Goal: Register for event/course

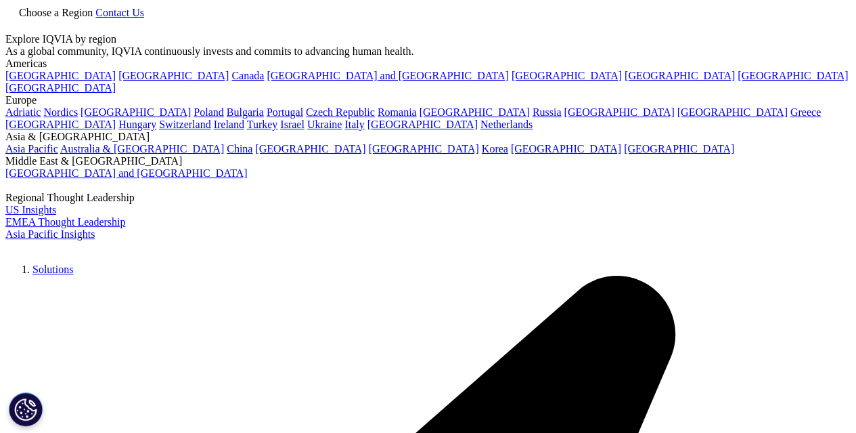
scroll to position [114, 0]
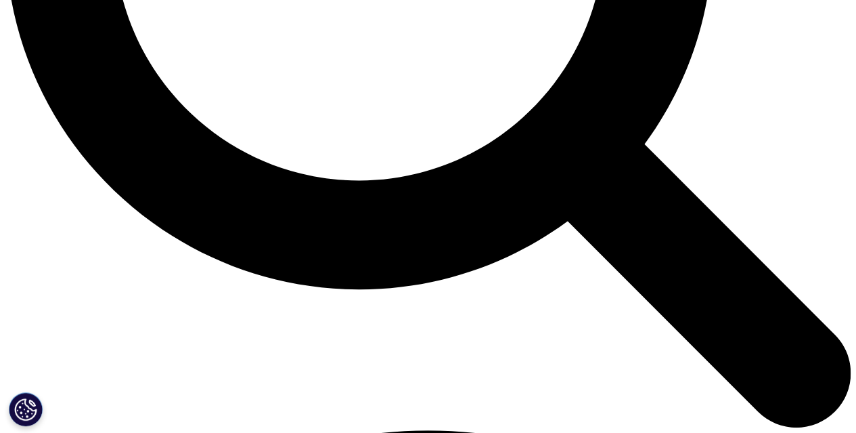
scroll to position [1219, 0]
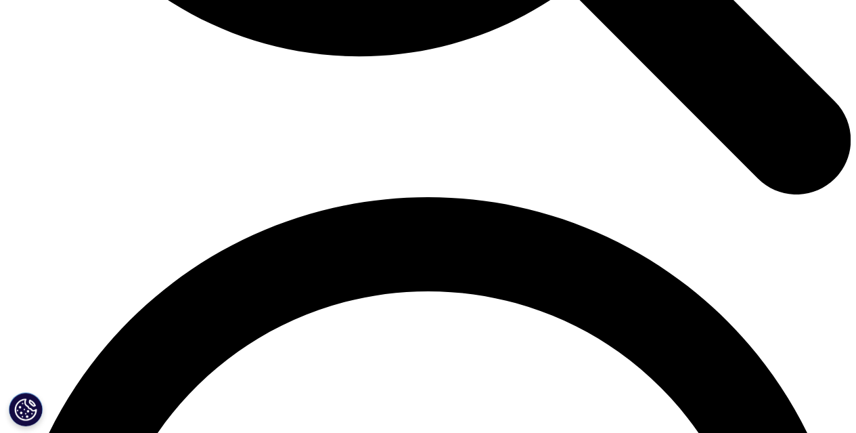
scroll to position [1557, 0]
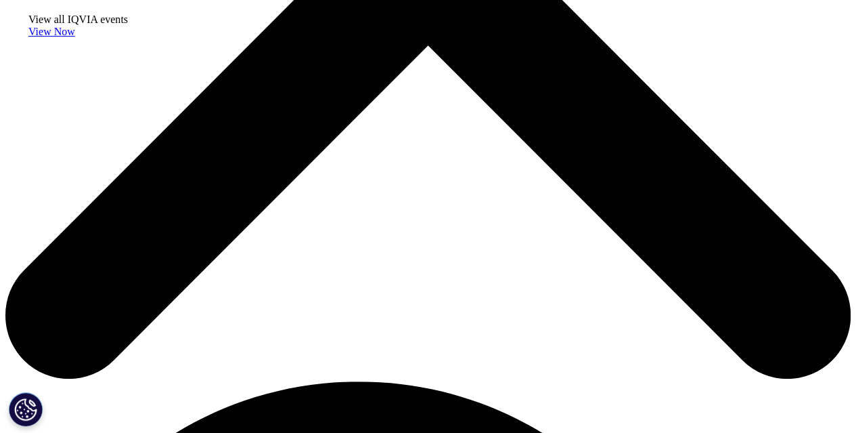
scroll to position [542, 0]
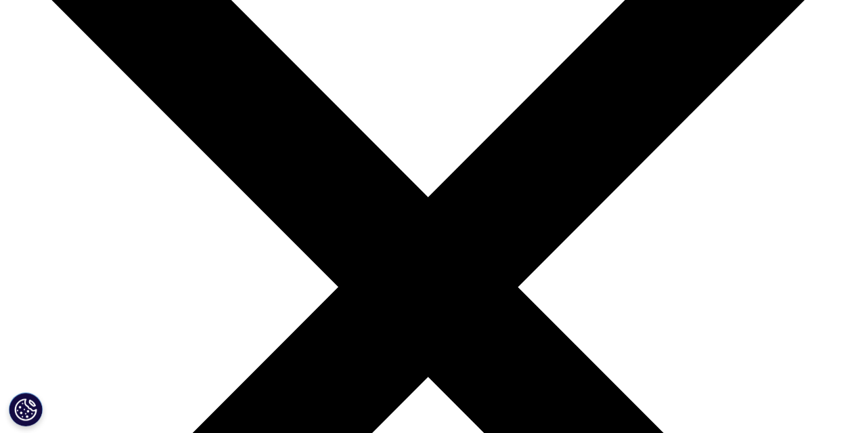
scroll to position [135, 0]
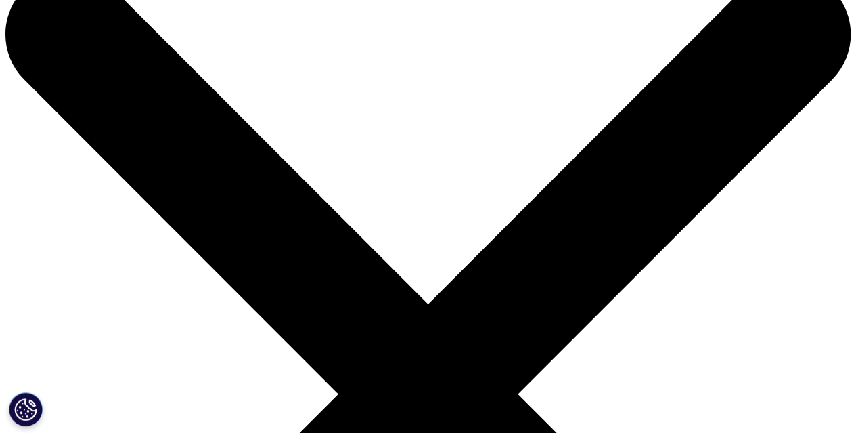
scroll to position [135, 0]
